Goal: Transaction & Acquisition: Subscribe to service/newsletter

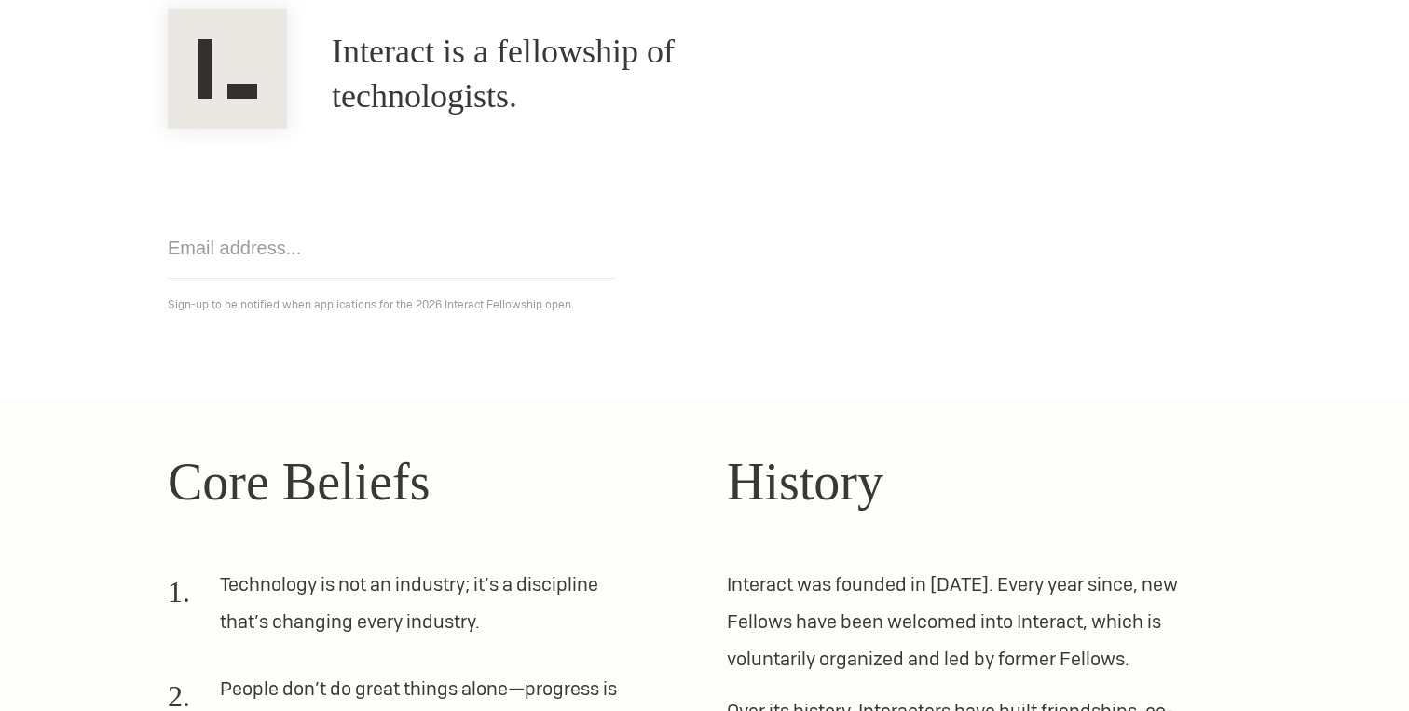
scroll to position [206, 0]
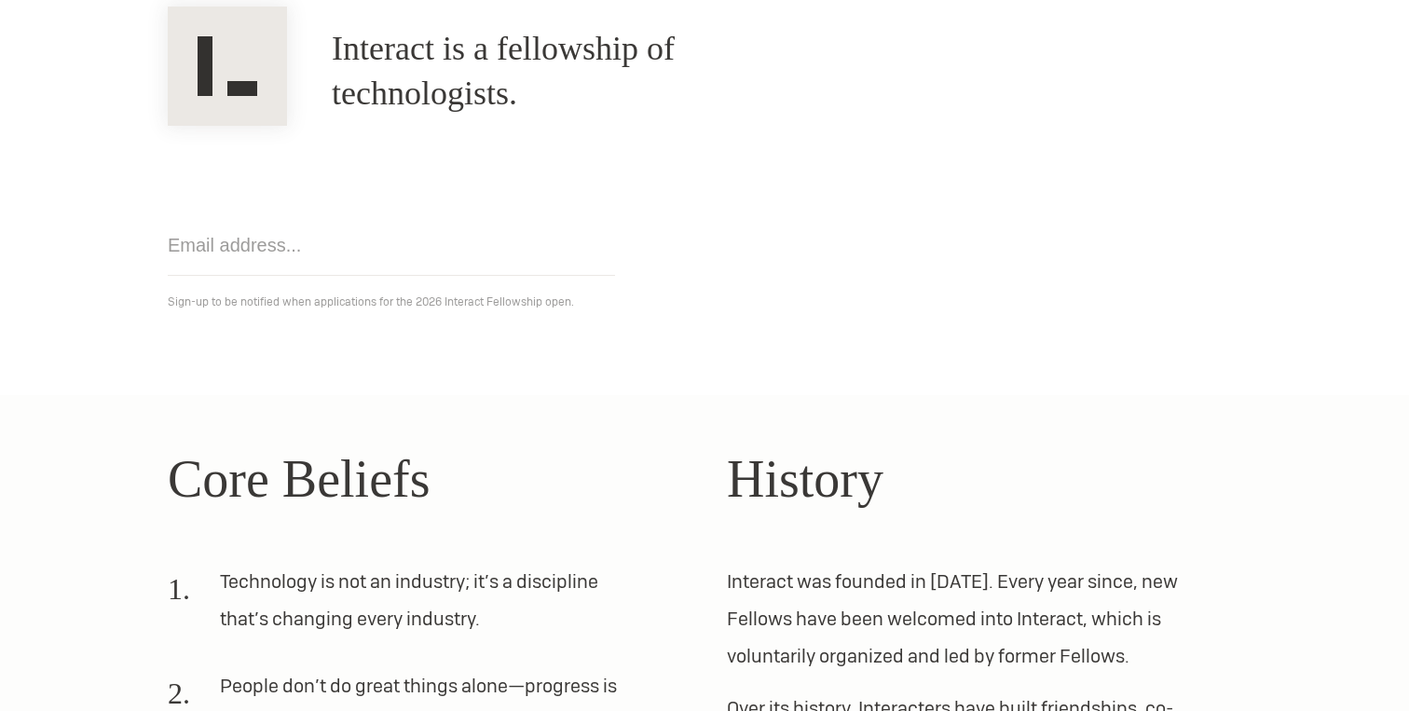
click at [280, 245] on input "email" at bounding box center [391, 245] width 447 height 61
type input "akhandelwal2025@gmail.com"
click input "Get notified" at bounding box center [0, 0] width 0 height 0
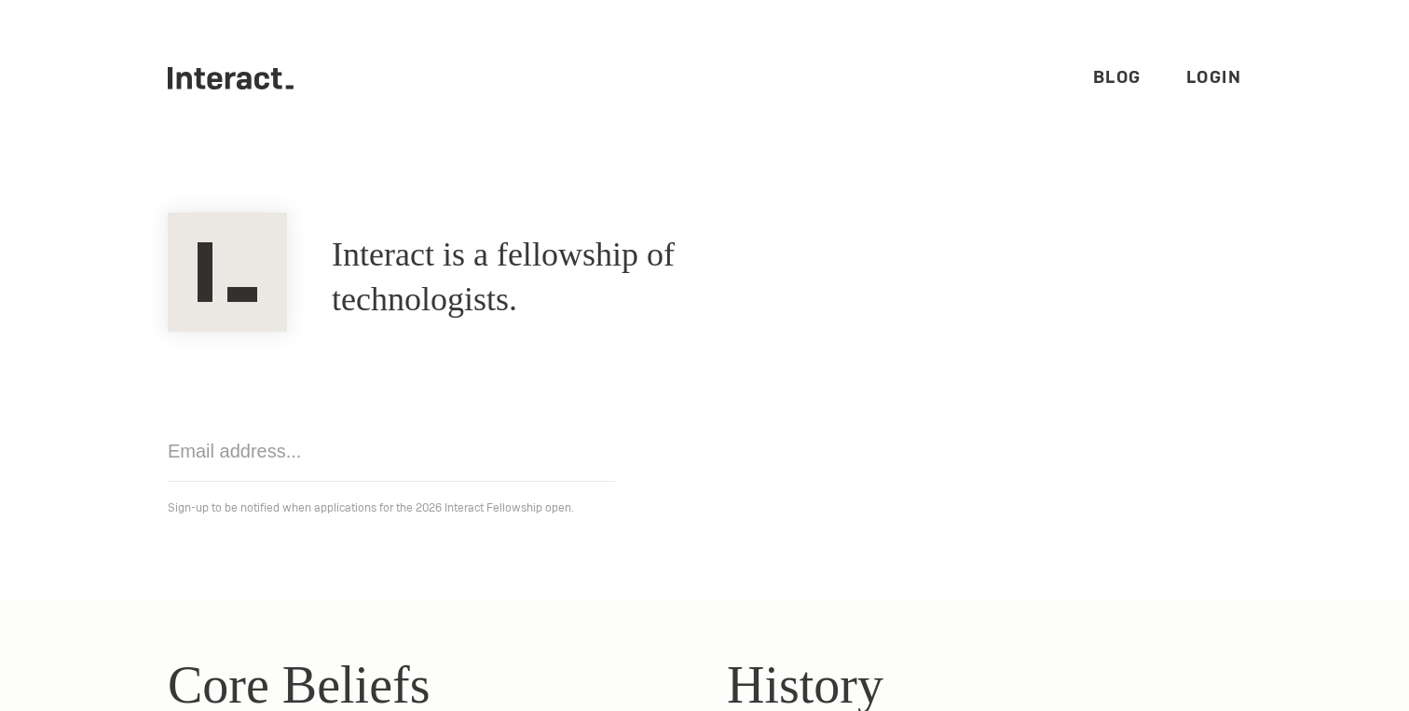
click at [1189, 70] on link "Login" at bounding box center [1214, 76] width 56 height 21
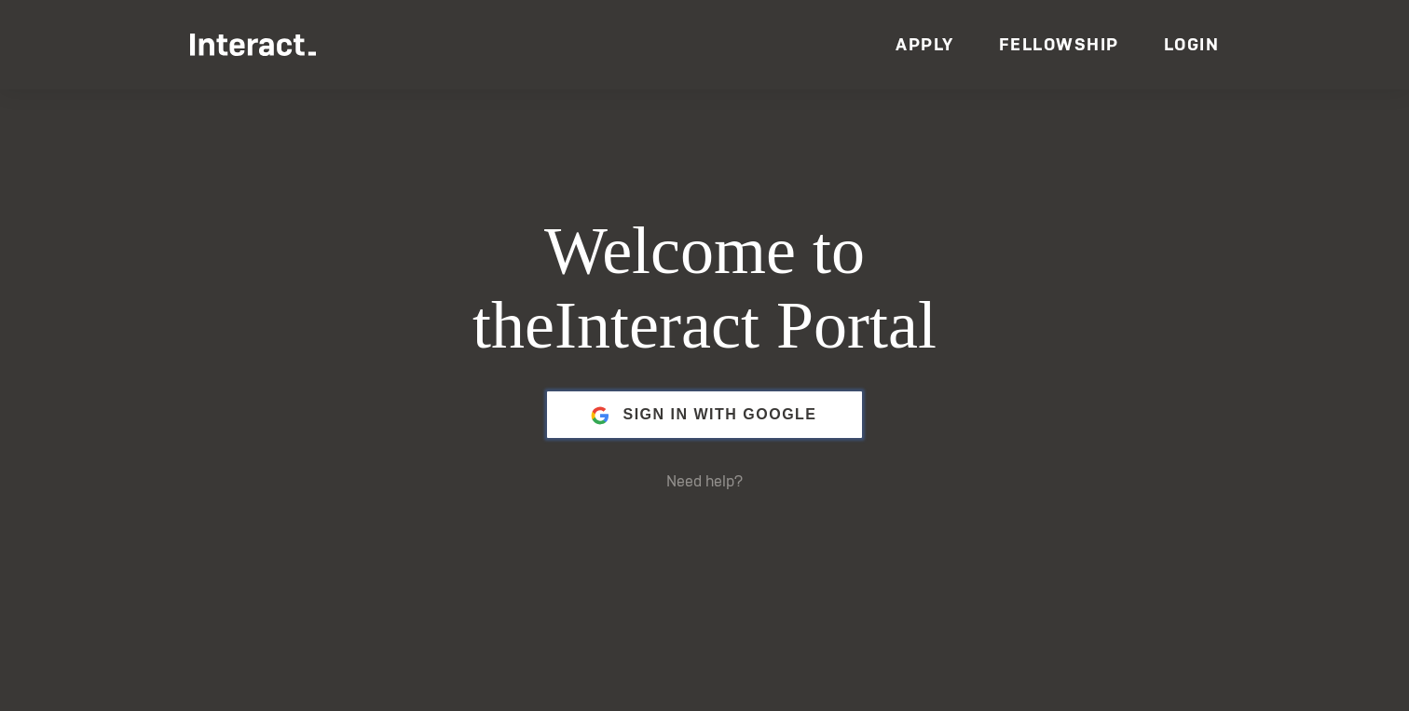
click at [693, 413] on span "Sign in with Google" at bounding box center [719, 414] width 194 height 45
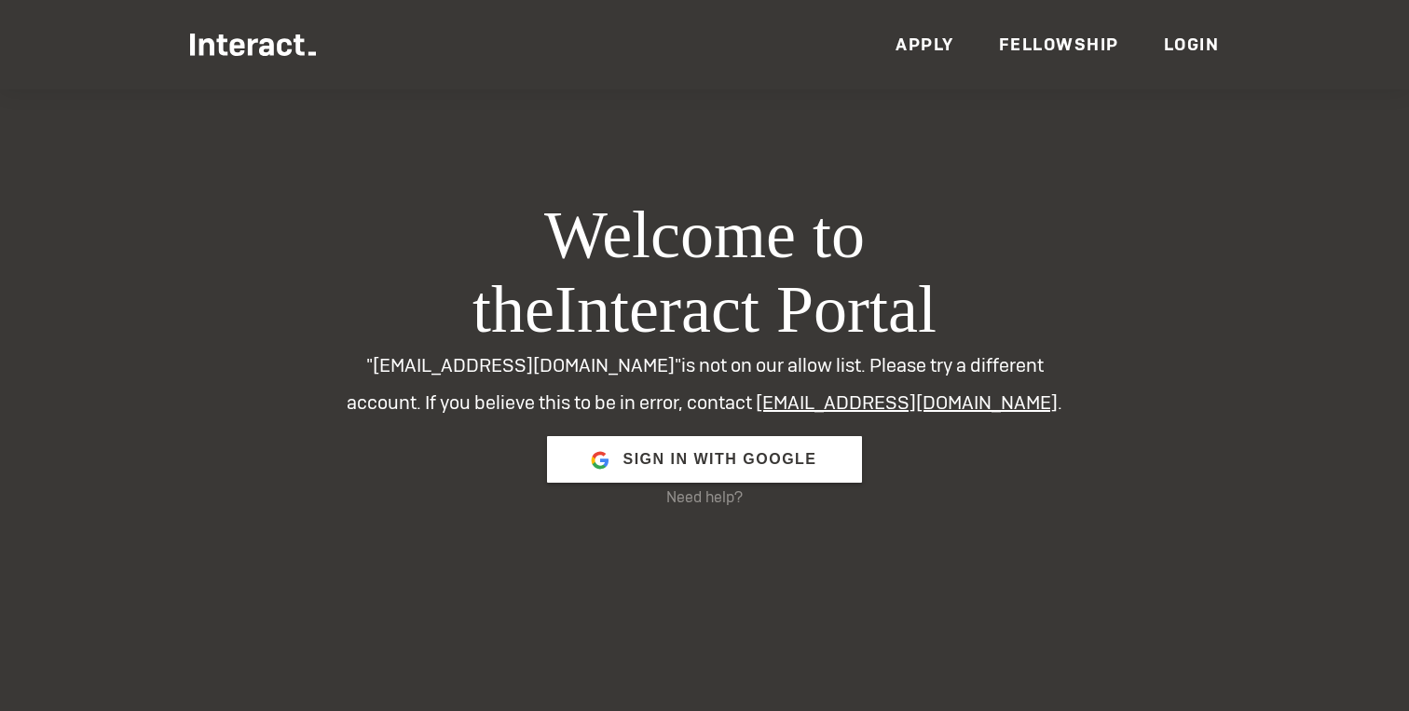
click at [936, 37] on link "Apply" at bounding box center [925, 44] width 59 height 21
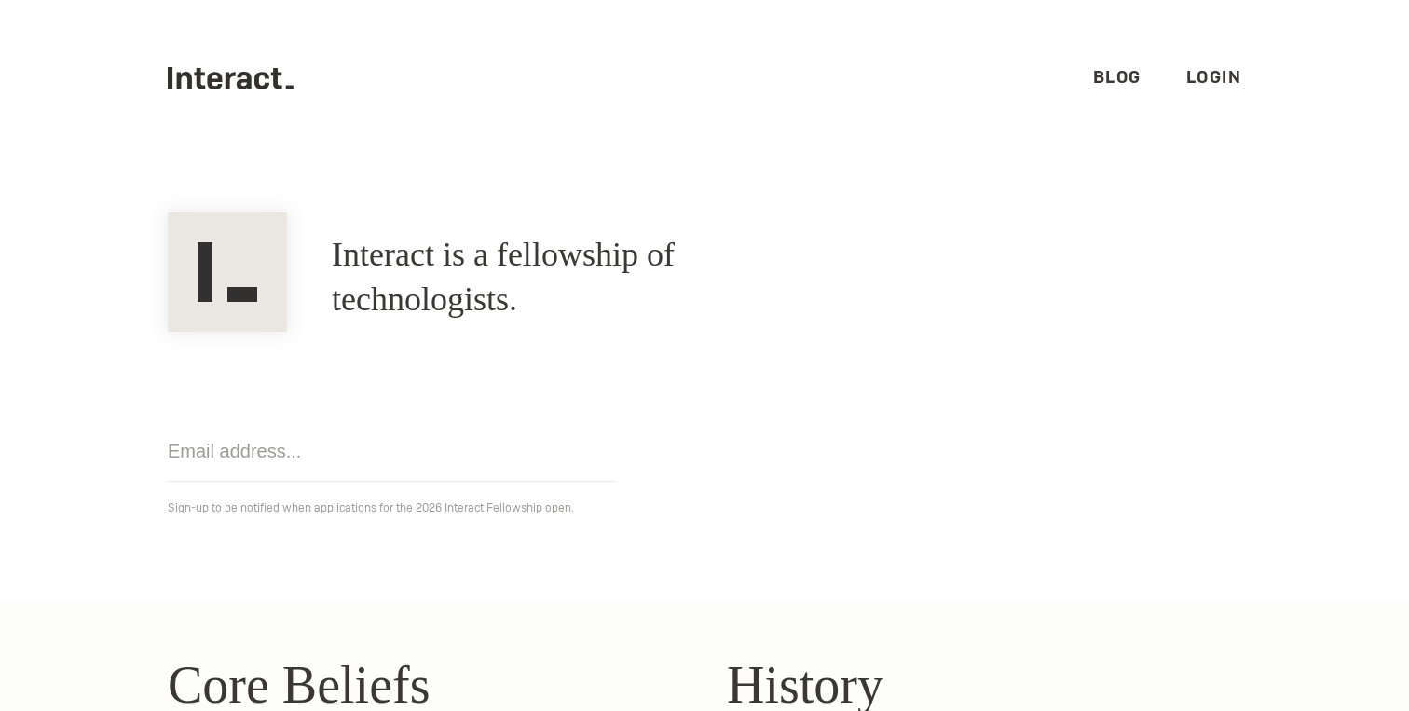
click at [1087, 82] on ul ".cls-1{fill:#33312f;} interact-brand-logotype-black Blog Login" at bounding box center [705, 78] width 1074 height 157
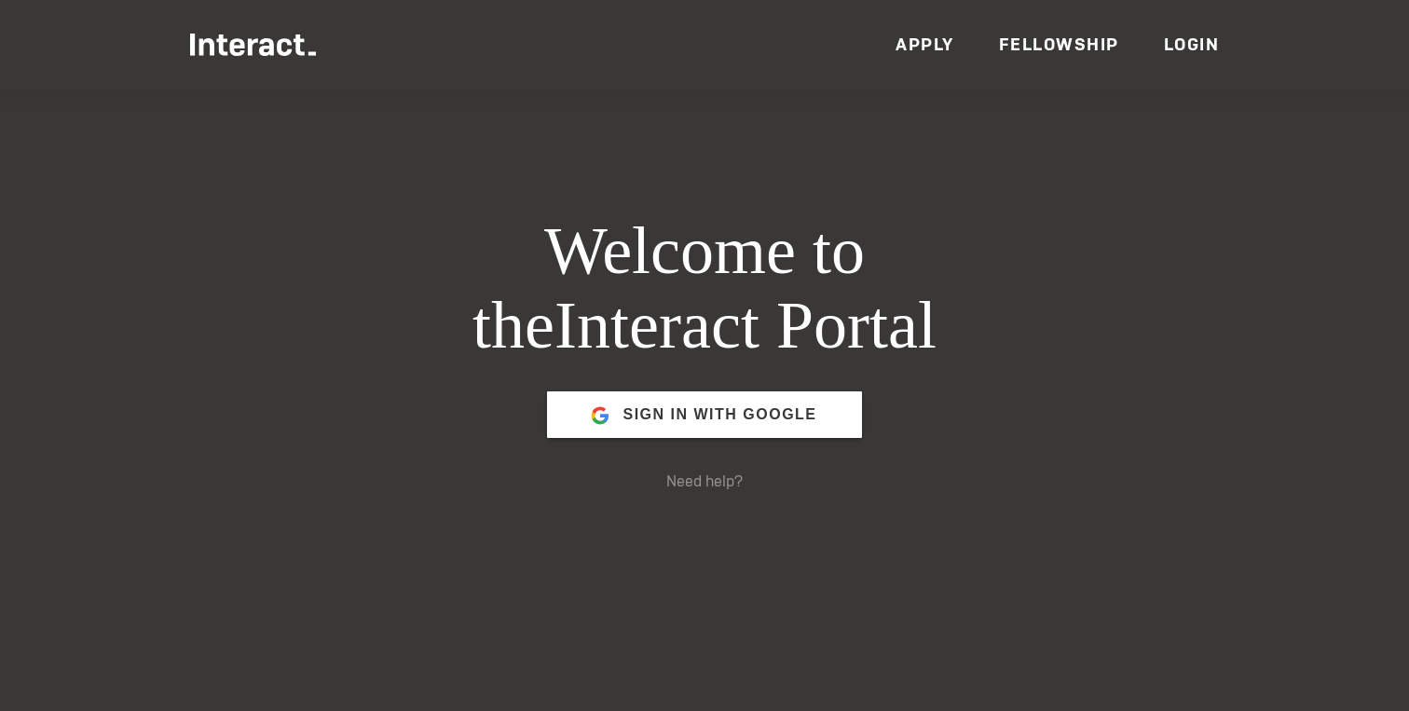
click at [1087, 39] on link "Fellowship" at bounding box center [1059, 44] width 120 height 21
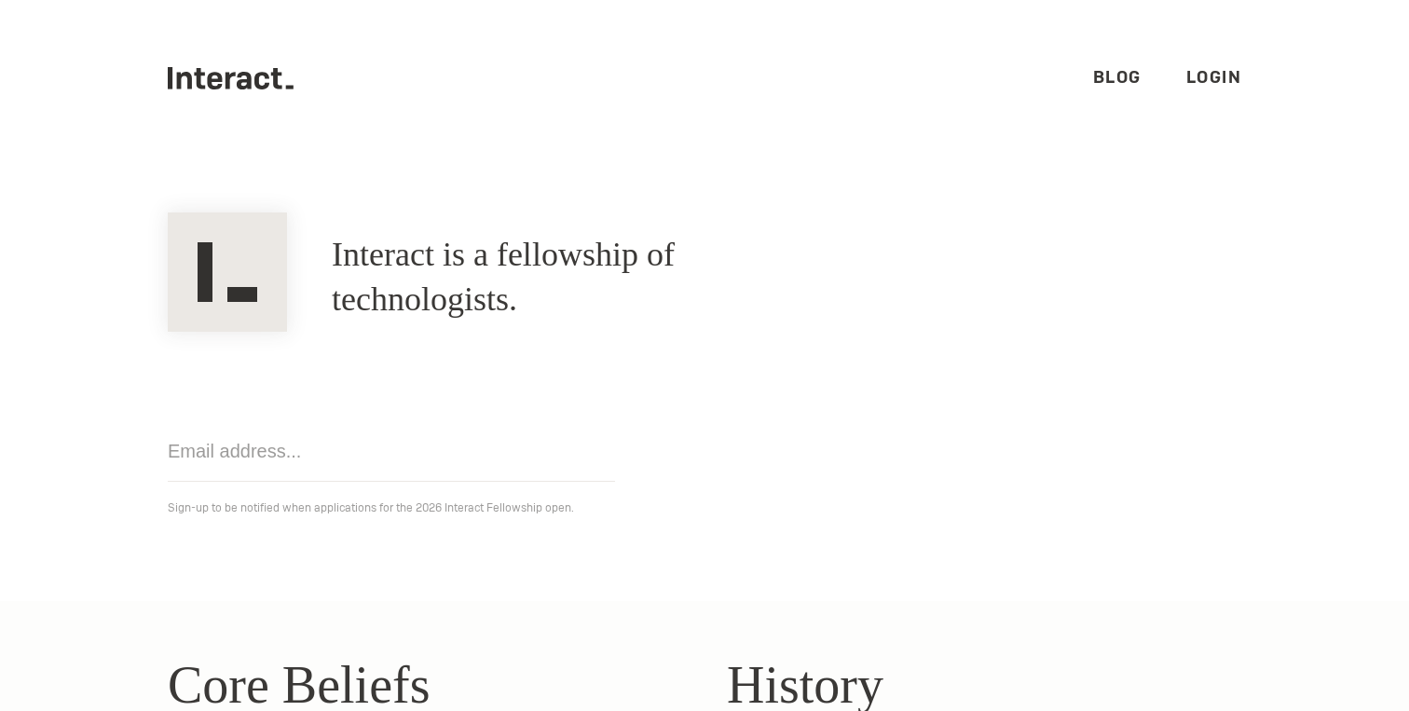
click at [1093, 77] on link "Blog" at bounding box center [1117, 76] width 48 height 21
